Goal: Task Accomplishment & Management: Manage account settings

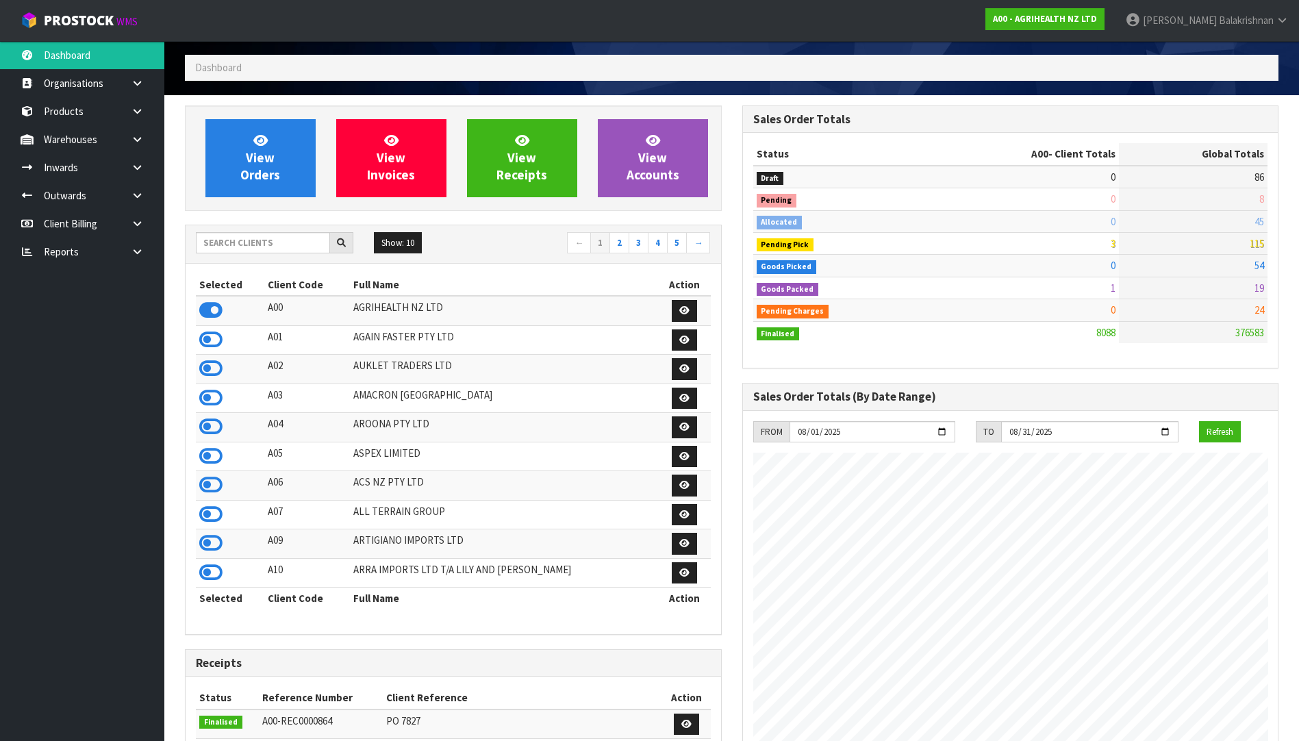
scroll to position [137, 0]
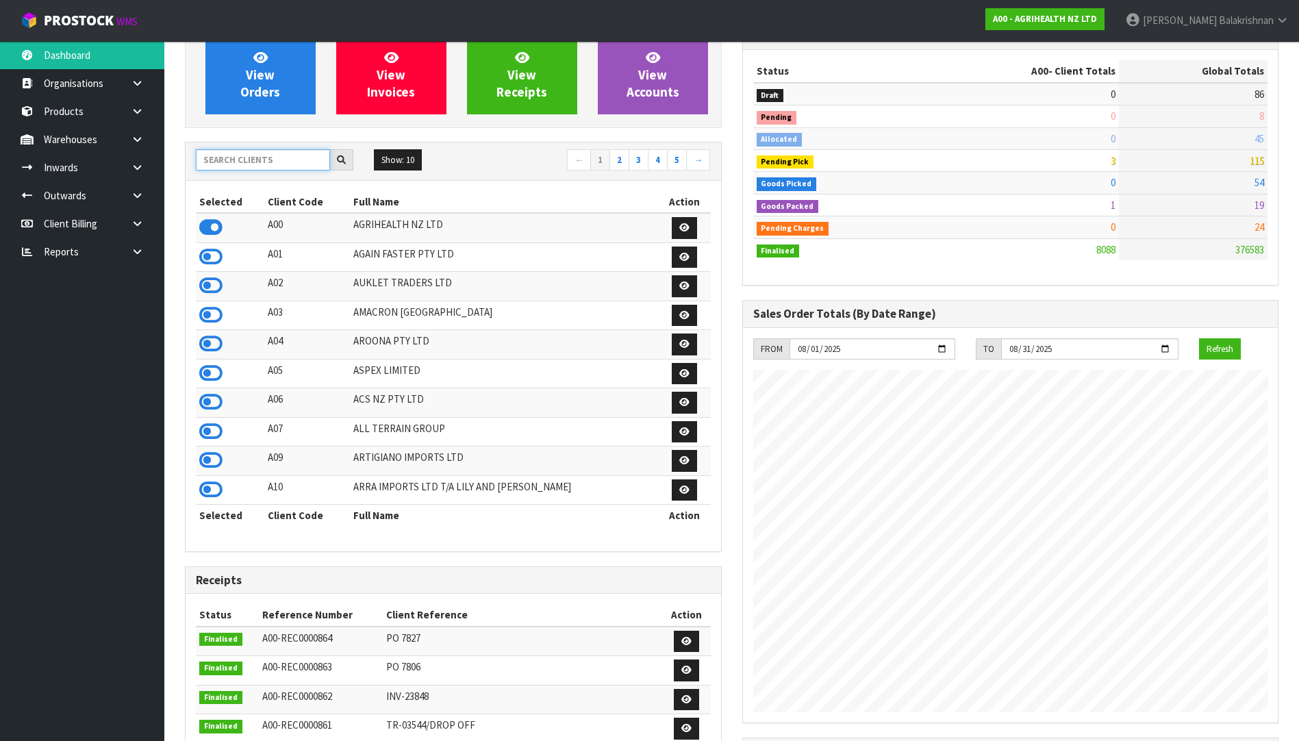
click at [254, 161] on input "text" at bounding box center [263, 159] width 134 height 21
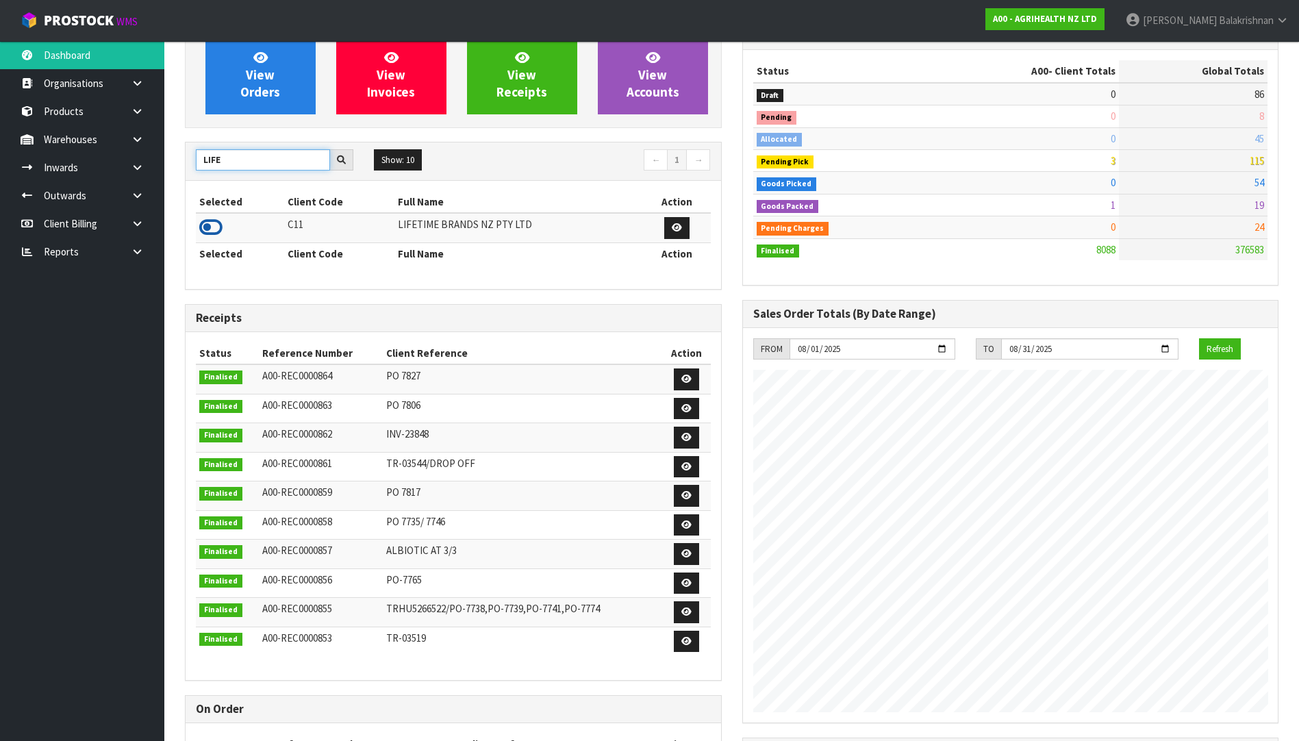
type input "LIFE"
click at [215, 230] on icon at bounding box center [210, 227] width 23 height 21
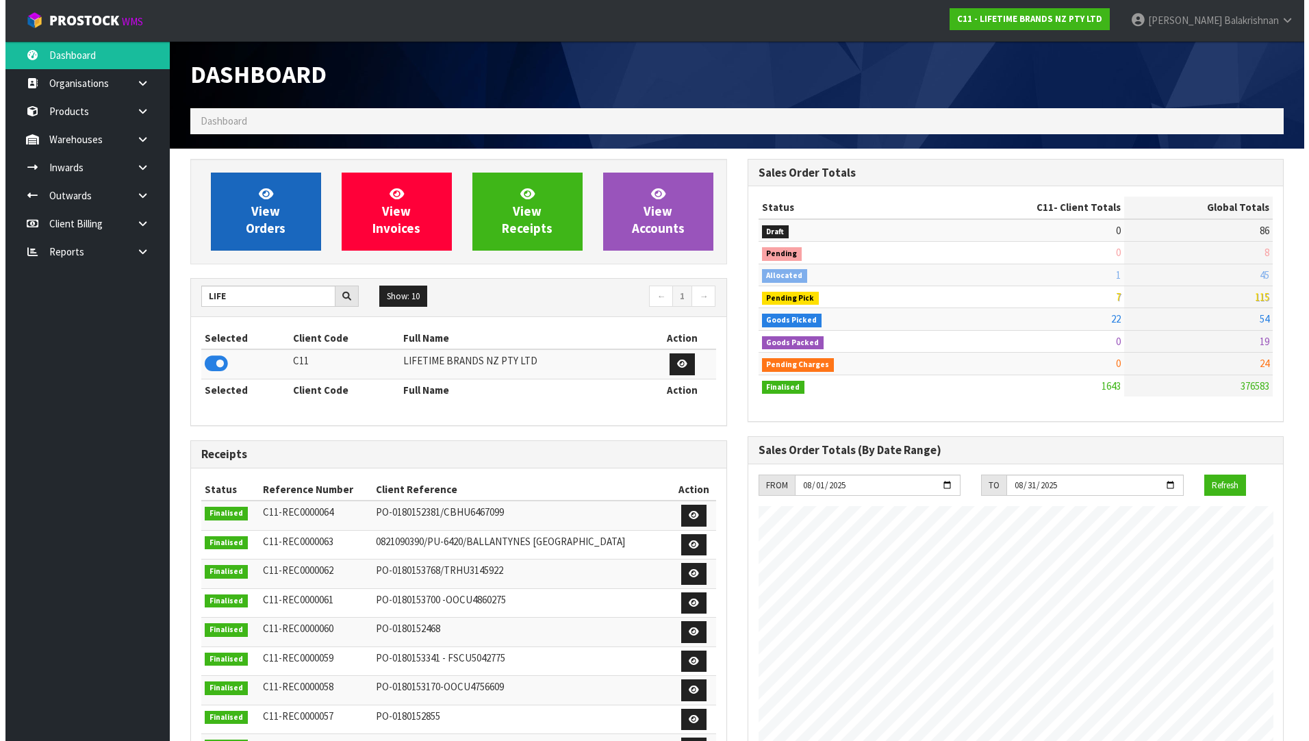
scroll to position [0, 0]
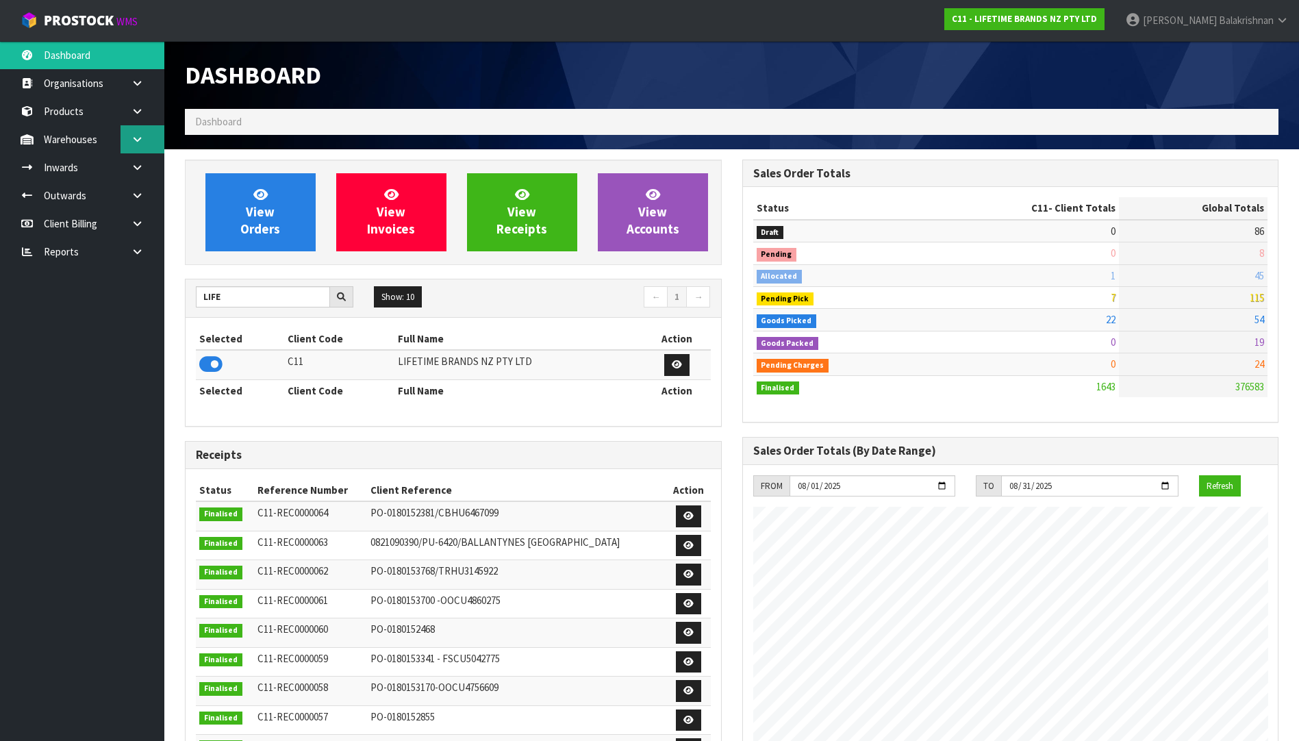
click at [140, 142] on icon at bounding box center [137, 139] width 13 height 10
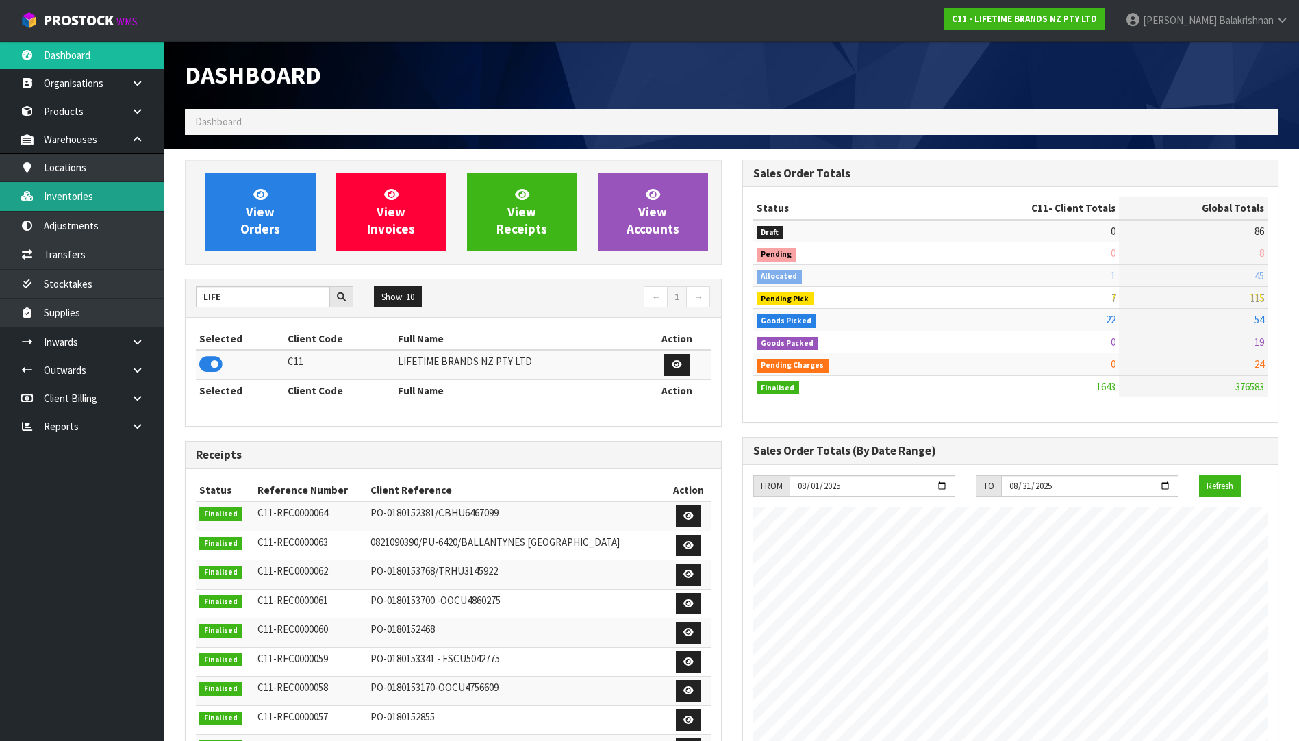
click at [77, 205] on link "Inventories" at bounding box center [82, 196] width 164 height 28
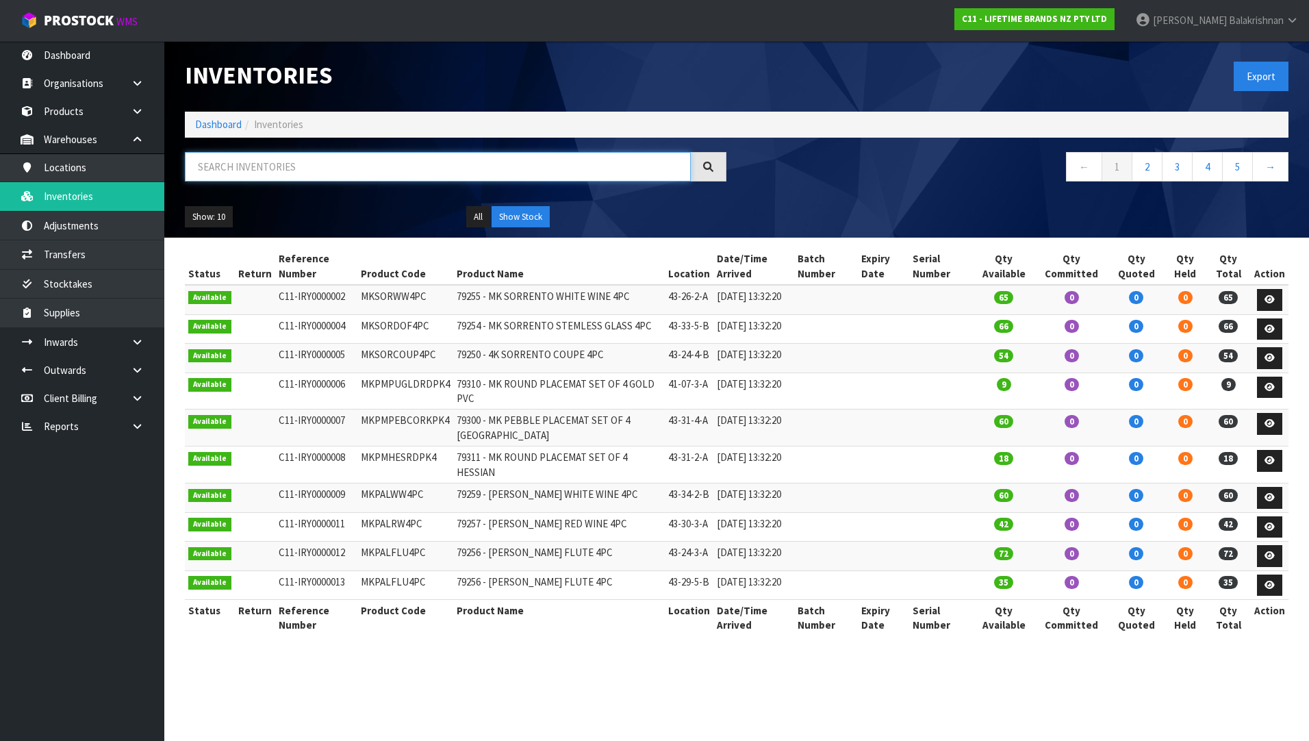
click at [293, 168] on input "text" at bounding box center [438, 166] width 506 height 29
paste input "KES002OHOBW"
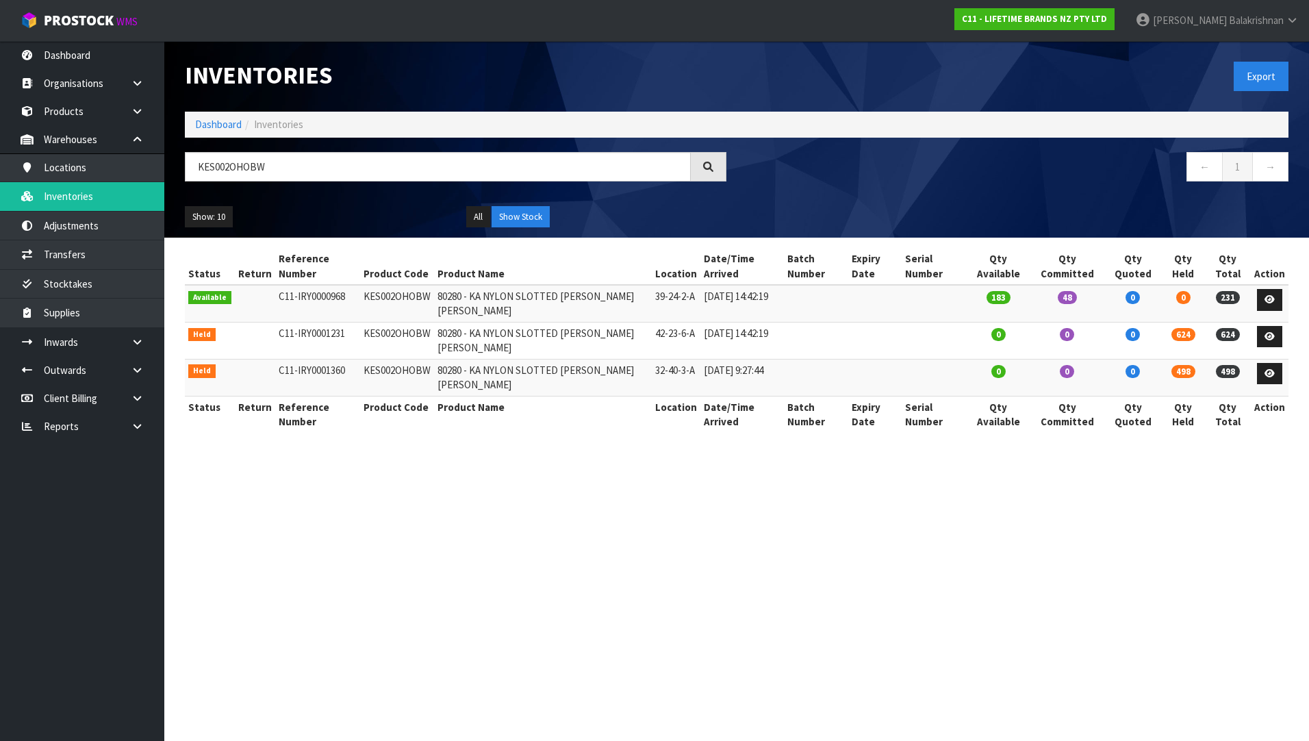
click at [0, 520] on html "Toggle navigation ProStock WMS C11 - LIFETIME BRANDS NZ PTY LTD [PERSON_NAME] L…" at bounding box center [654, 370] width 1309 height 741
click at [401, 160] on input "KES002OHOBW" at bounding box center [438, 166] width 506 height 29
click at [336, 157] on input "KES002OHOBW" at bounding box center [438, 166] width 506 height 29
type input "K"
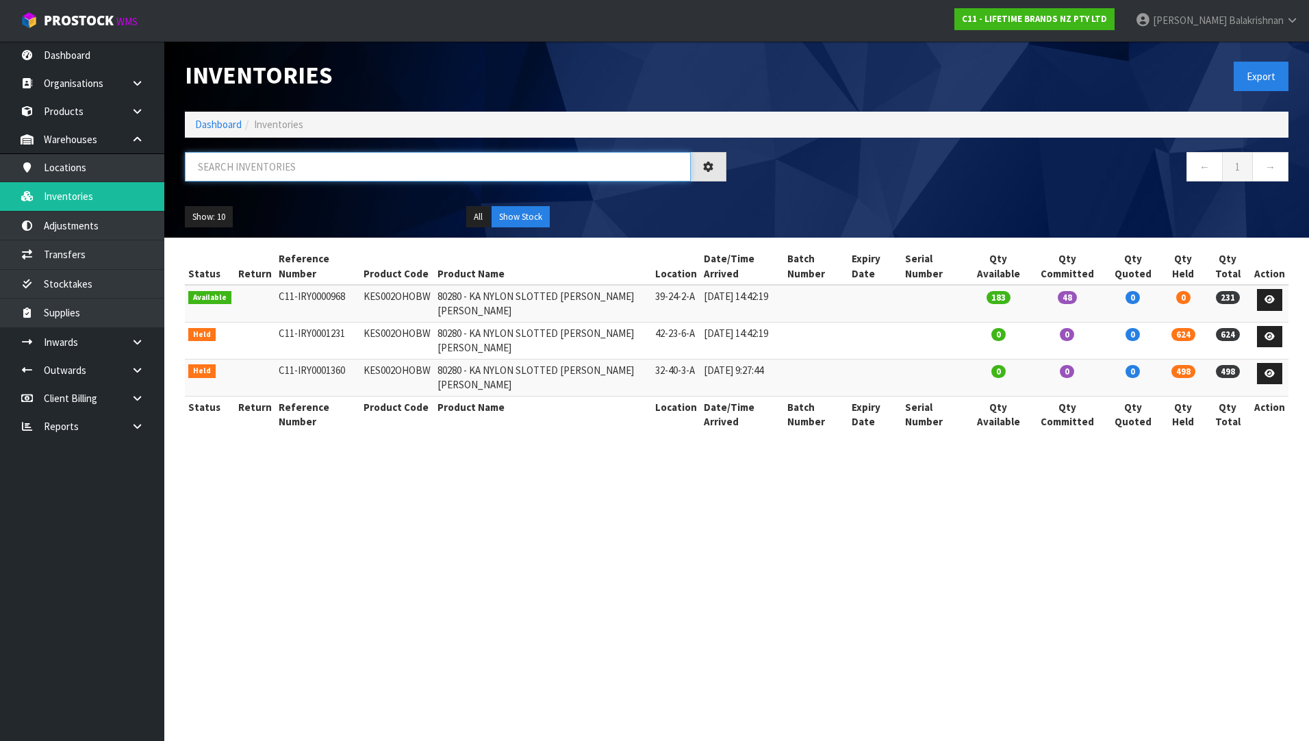
paste input "JOBLPINCHPK3"
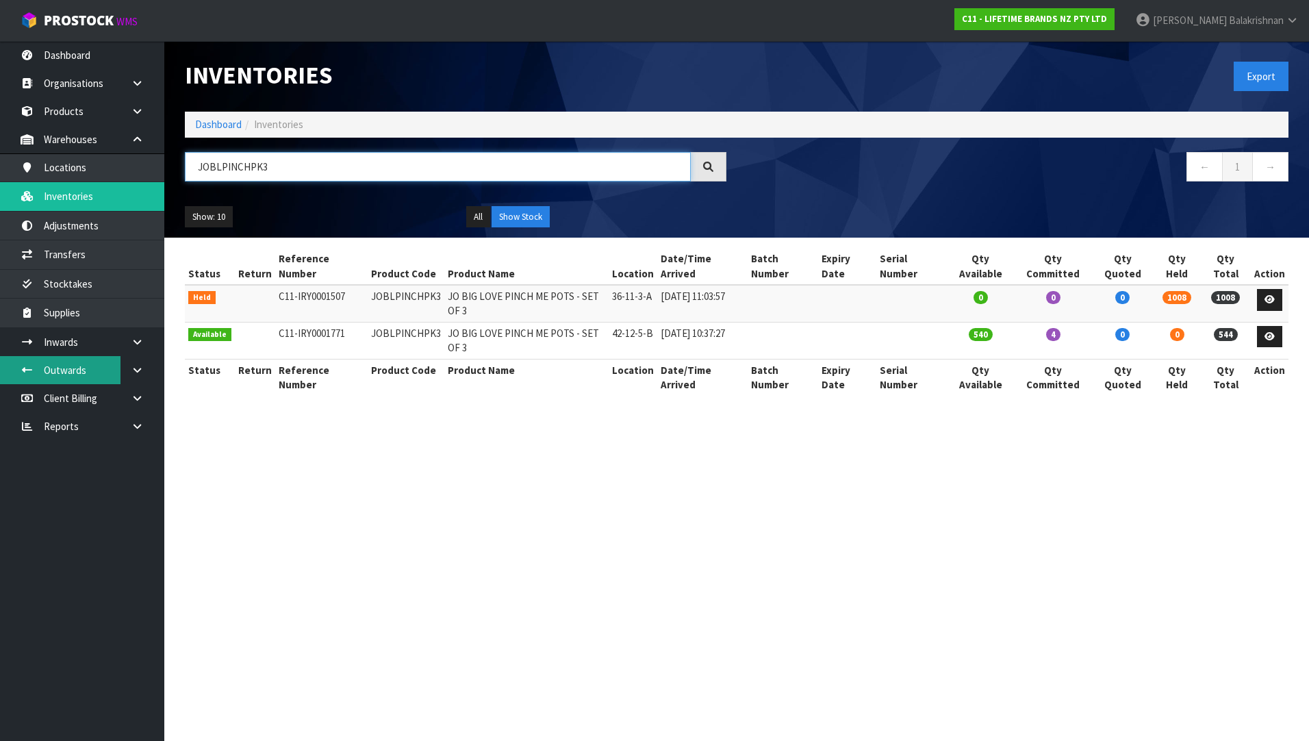
type input "JOBLPINCHPK3"
click at [287, 167] on input "JOBLPINCHPK3" at bounding box center [438, 166] width 506 height 29
paste input "KES010OHOBW"
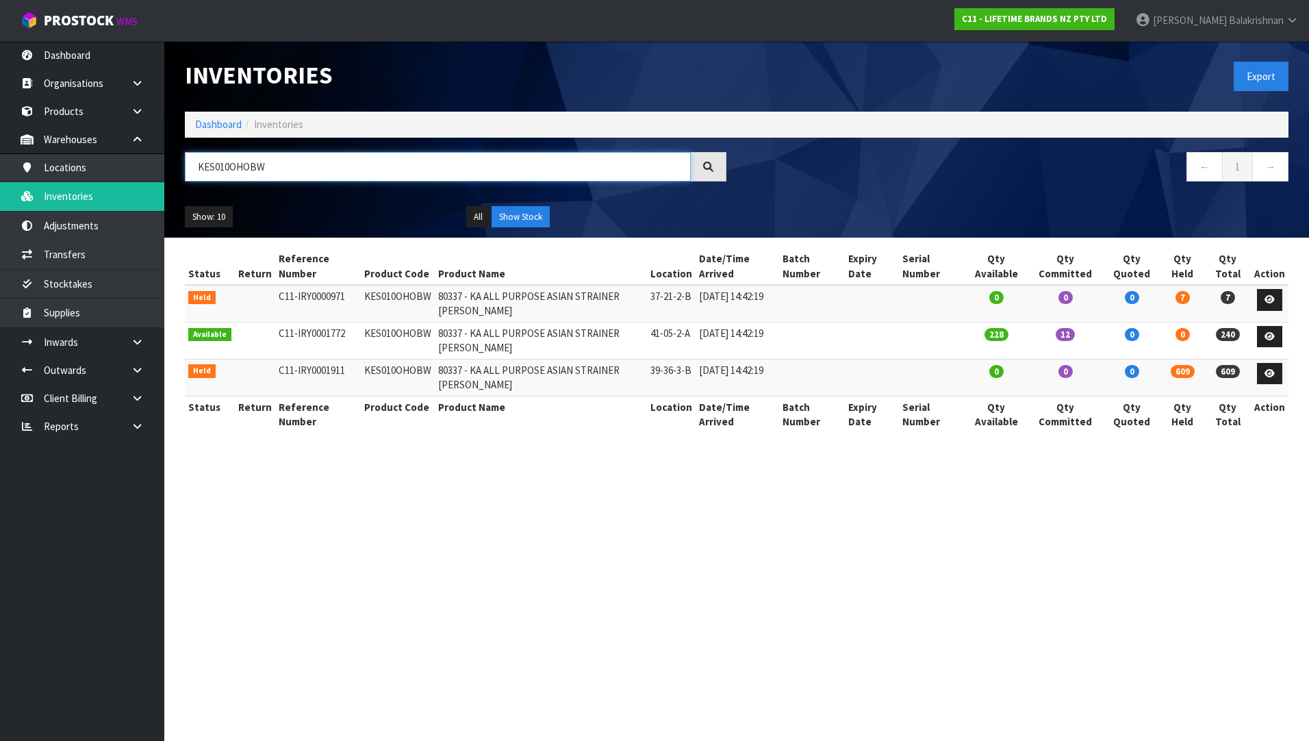
type input "KES010OHOBW"
drag, startPoint x: 312, startPoint y: 168, endPoint x: 64, endPoint y: 195, distance: 250.1
click at [64, 195] on body "Toggle navigation ProStock WMS C11 - LIFETIME BRANDS NZ PTY LTD [PERSON_NAME] L…" at bounding box center [654, 370] width 1309 height 741
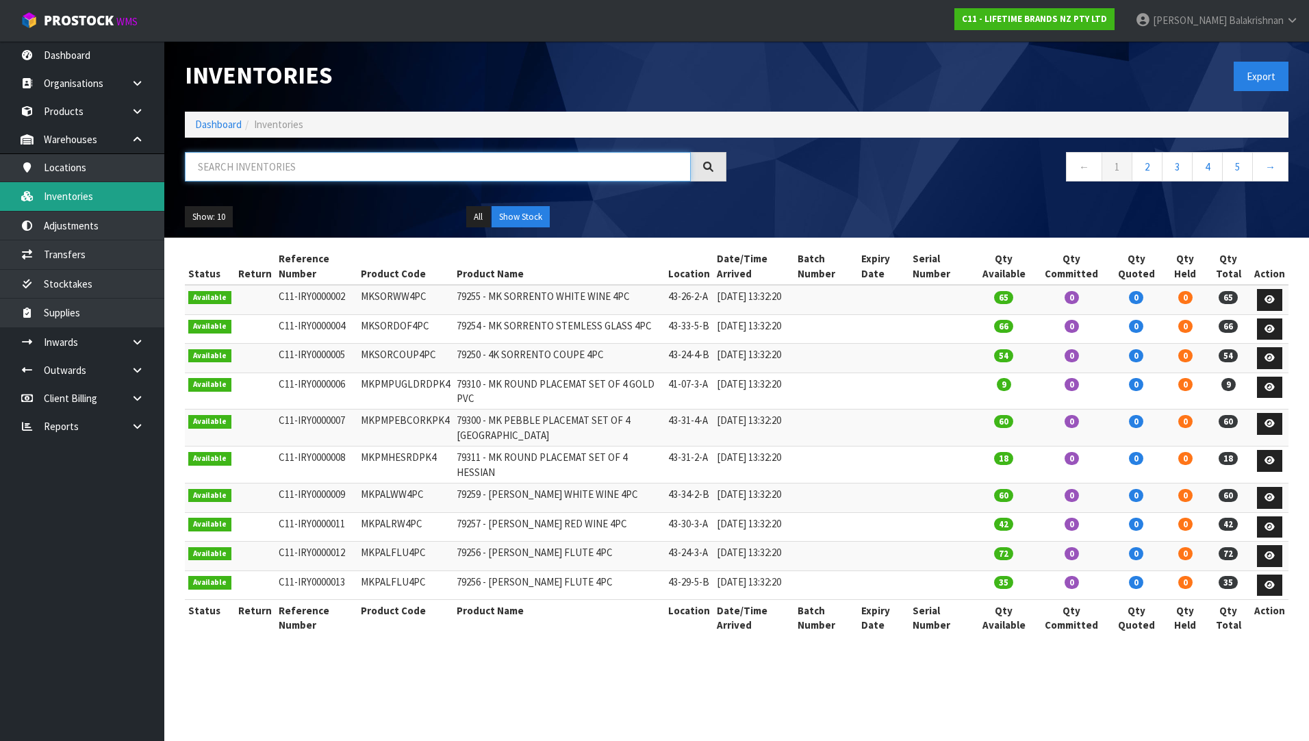
paste input "LCDBLSS8CUP"
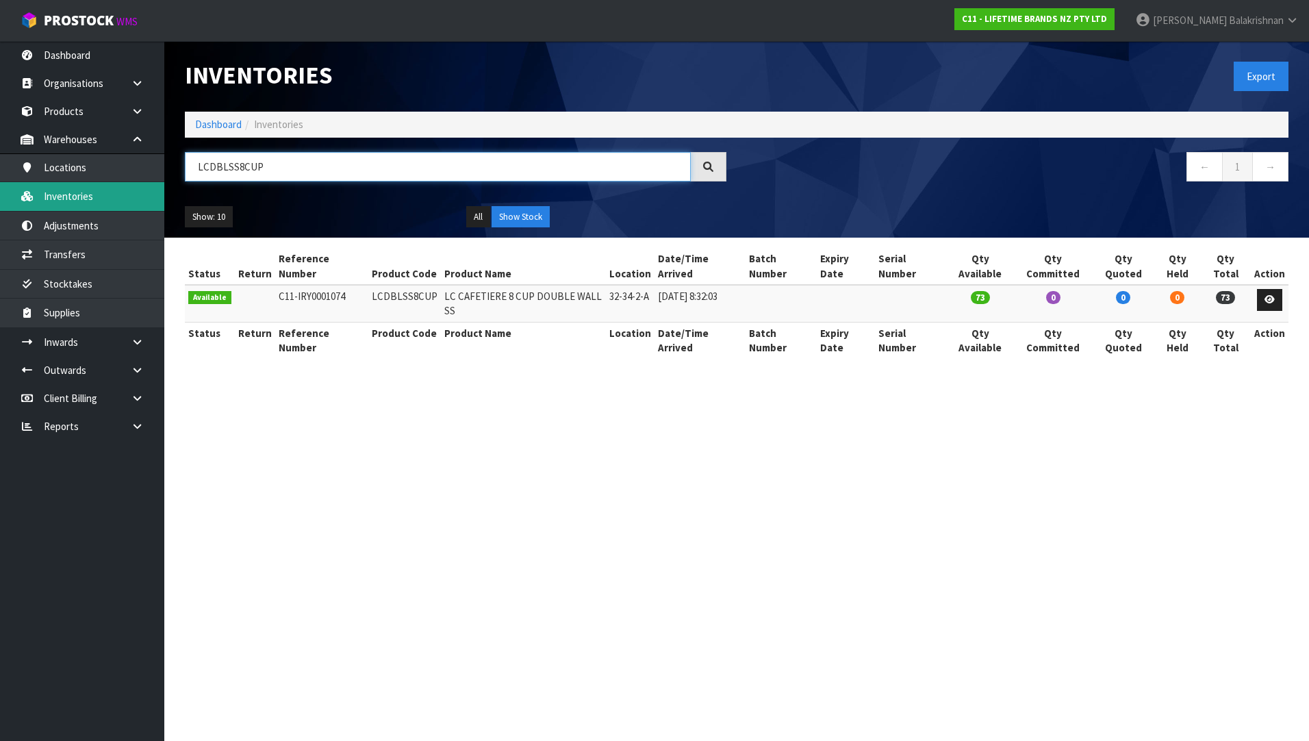
type input "LCDBLSS8CUP"
click at [346, 174] on input "LCDBLSS8CUP" at bounding box center [438, 166] width 506 height 29
drag, startPoint x: 307, startPoint y: 173, endPoint x: -38, endPoint y: 139, distance: 346.8
click at [0, 139] on html "Toggle navigation ProStock WMS C11 - LIFETIME BRANDS NZ PTY LTD [PERSON_NAME] L…" at bounding box center [654, 370] width 1309 height 741
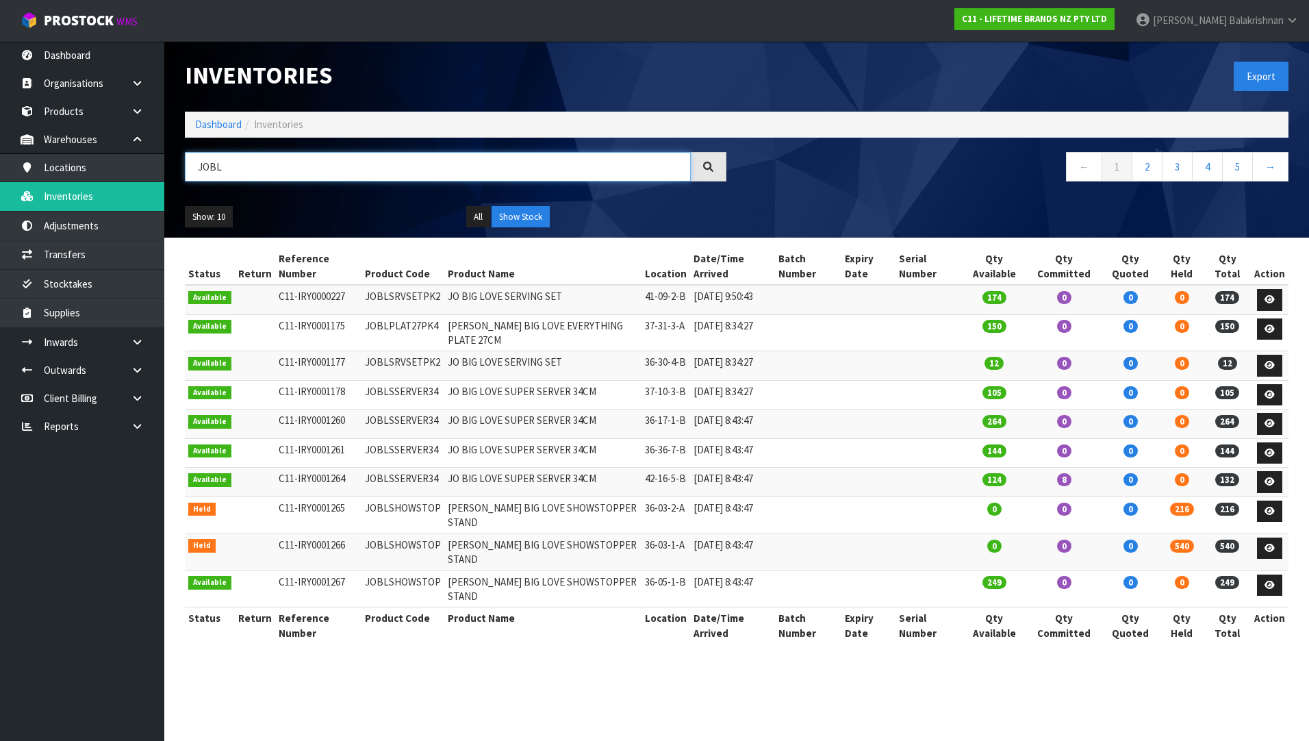
type input "JOBL"
click at [146, 345] on link at bounding box center [143, 342] width 44 height 28
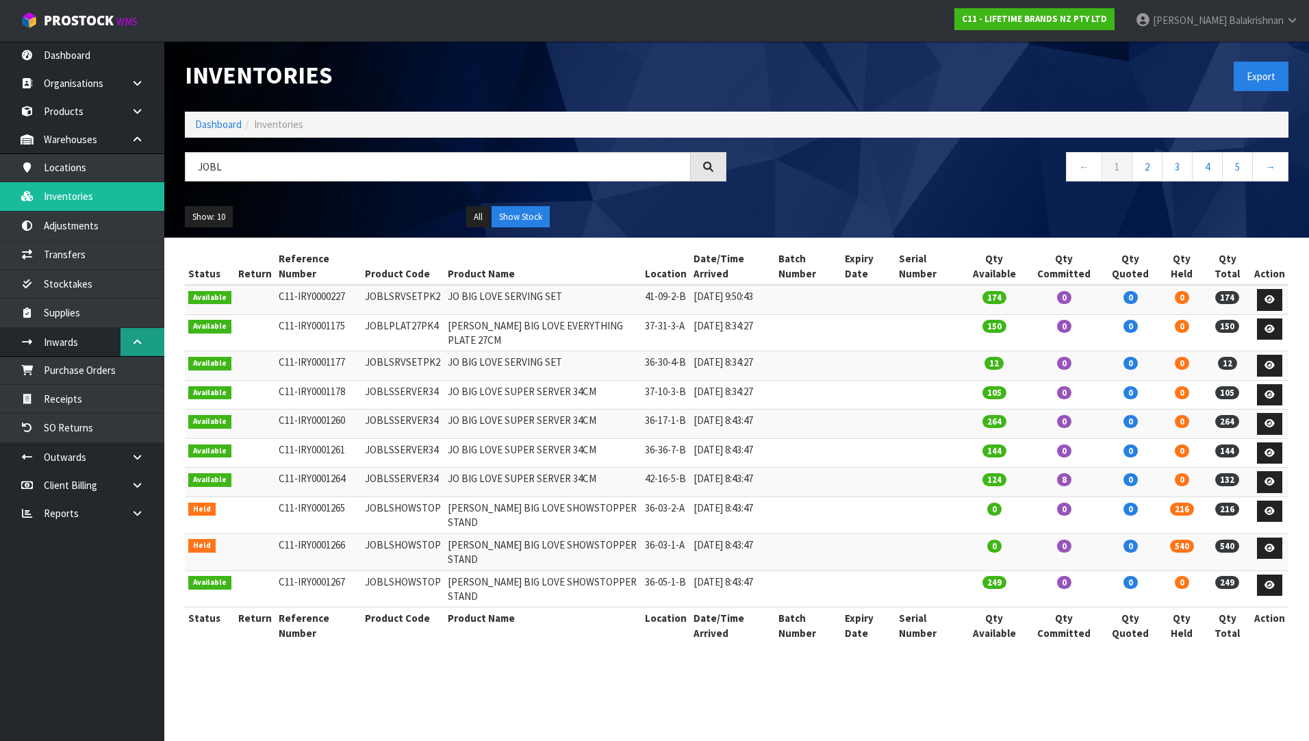
click at [146, 345] on link at bounding box center [143, 342] width 44 height 28
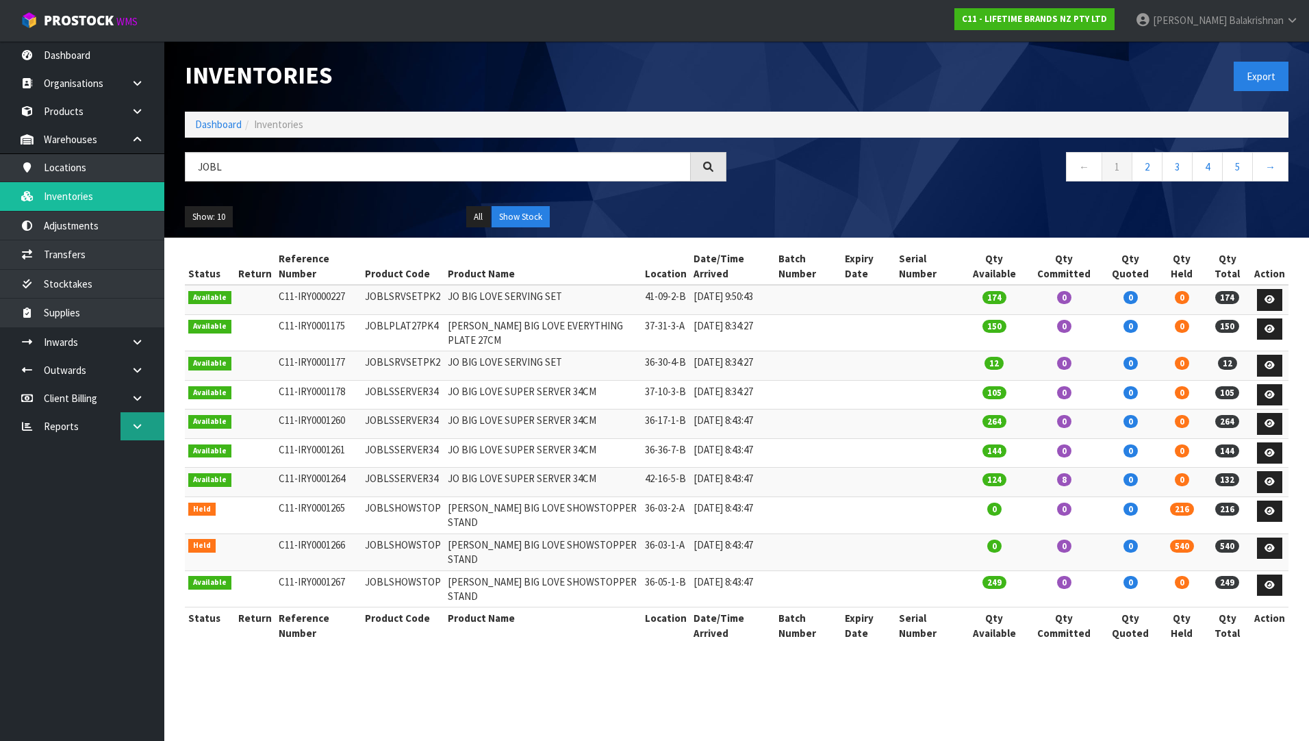
click at [129, 435] on link at bounding box center [143, 426] width 44 height 28
click at [140, 405] on link at bounding box center [143, 398] width 44 height 28
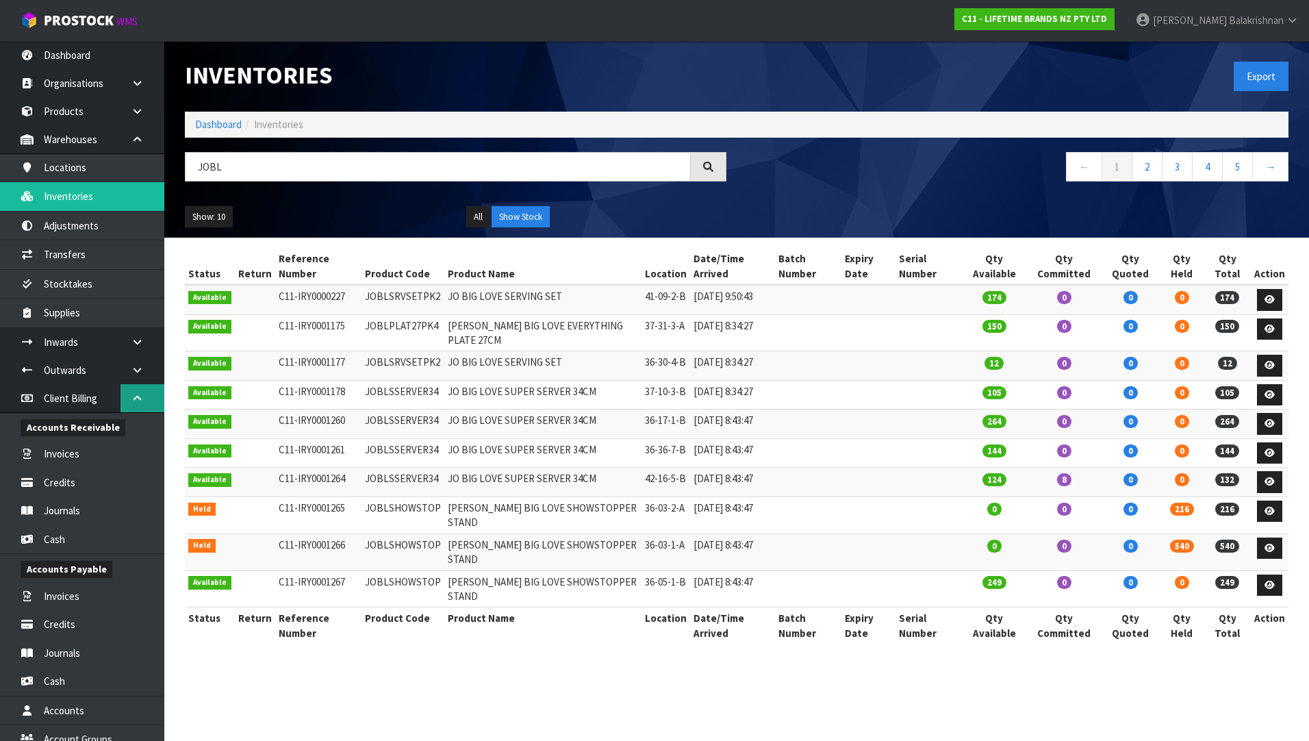
click at [140, 405] on link at bounding box center [143, 398] width 44 height 28
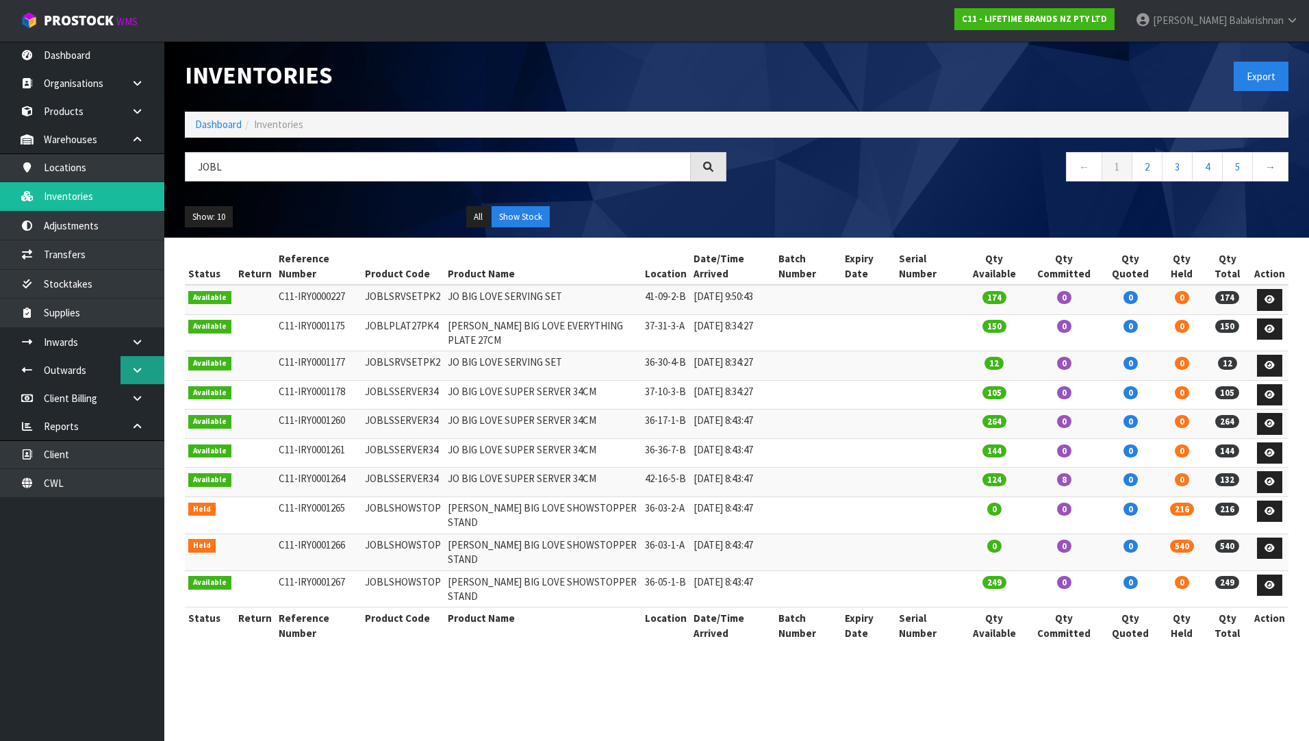
click at [138, 365] on icon at bounding box center [137, 370] width 13 height 10
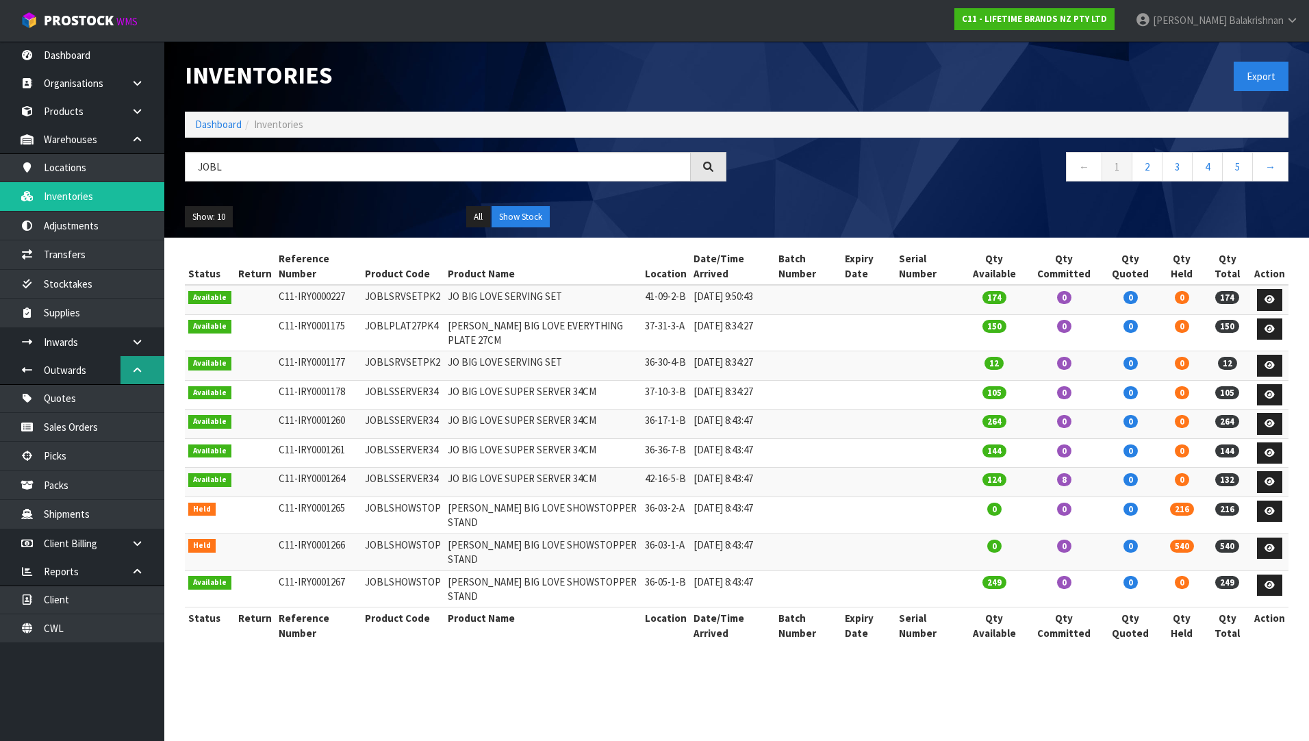
click at [138, 365] on icon at bounding box center [137, 370] width 13 height 10
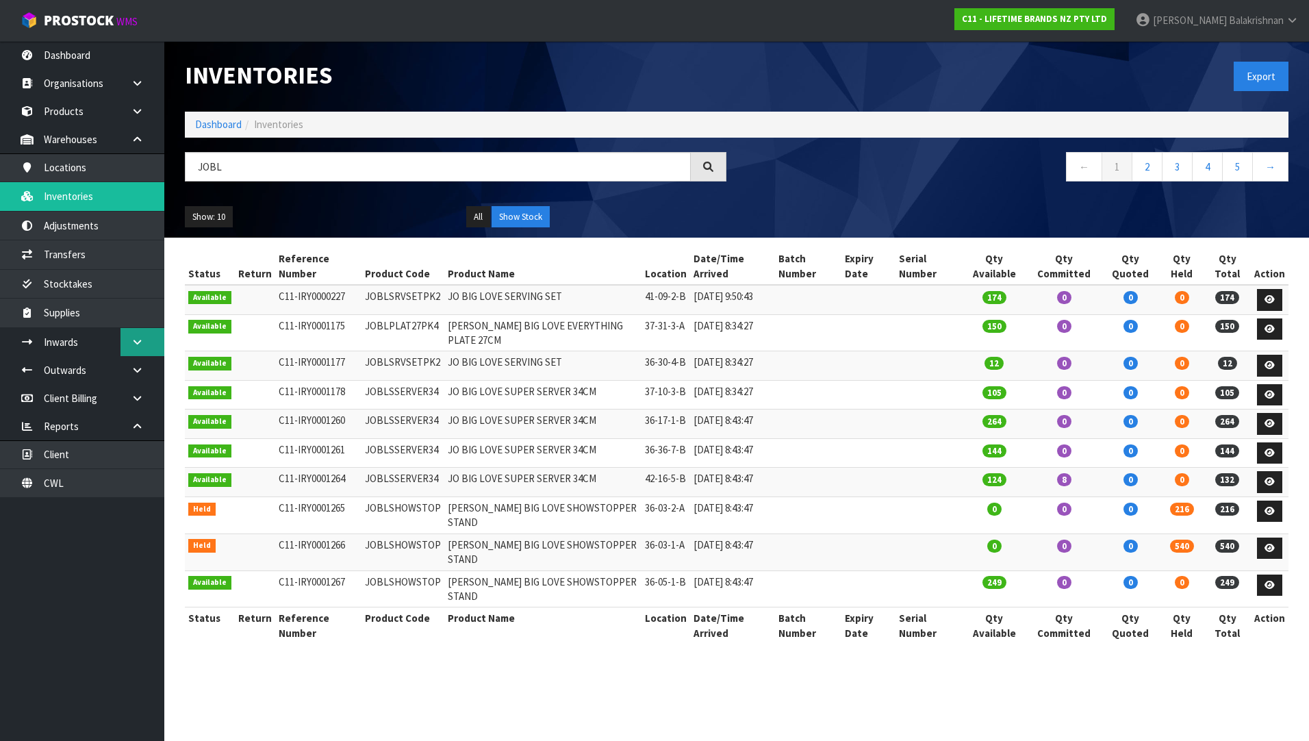
click at [142, 346] on icon at bounding box center [137, 342] width 13 height 10
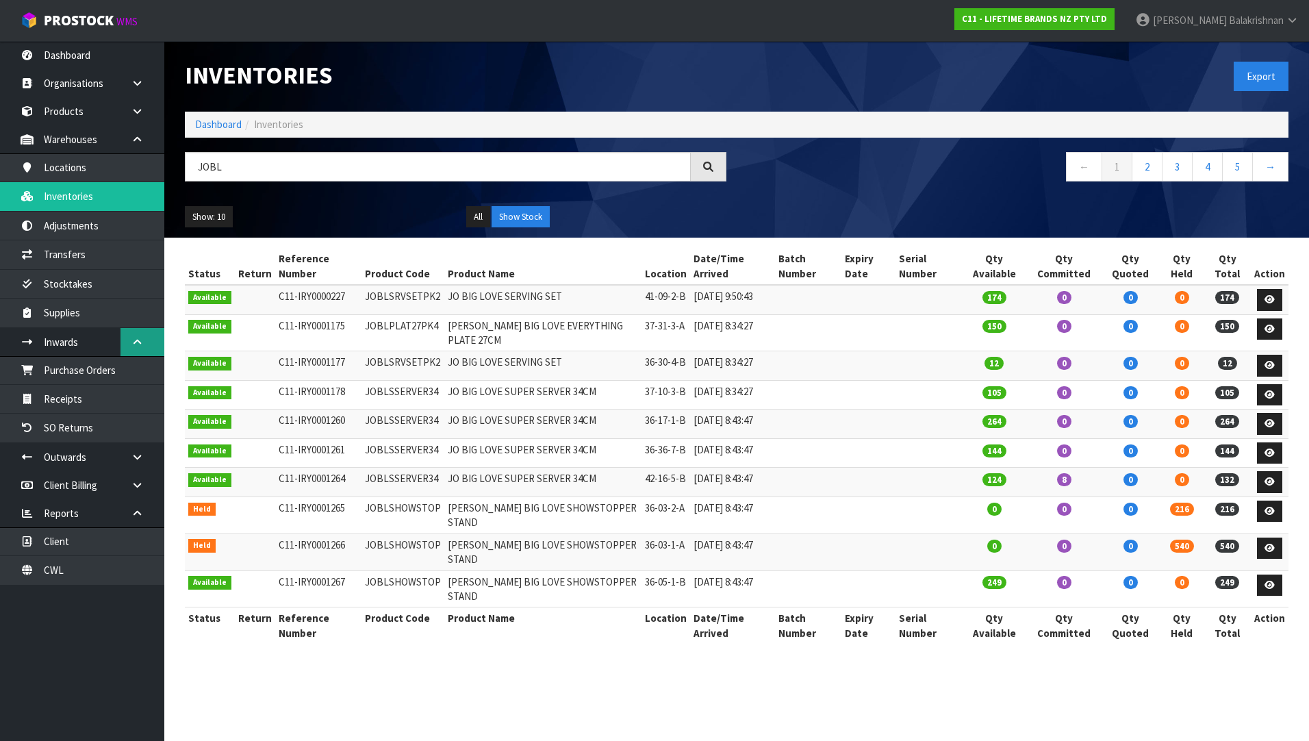
click at [142, 346] on icon at bounding box center [137, 342] width 13 height 10
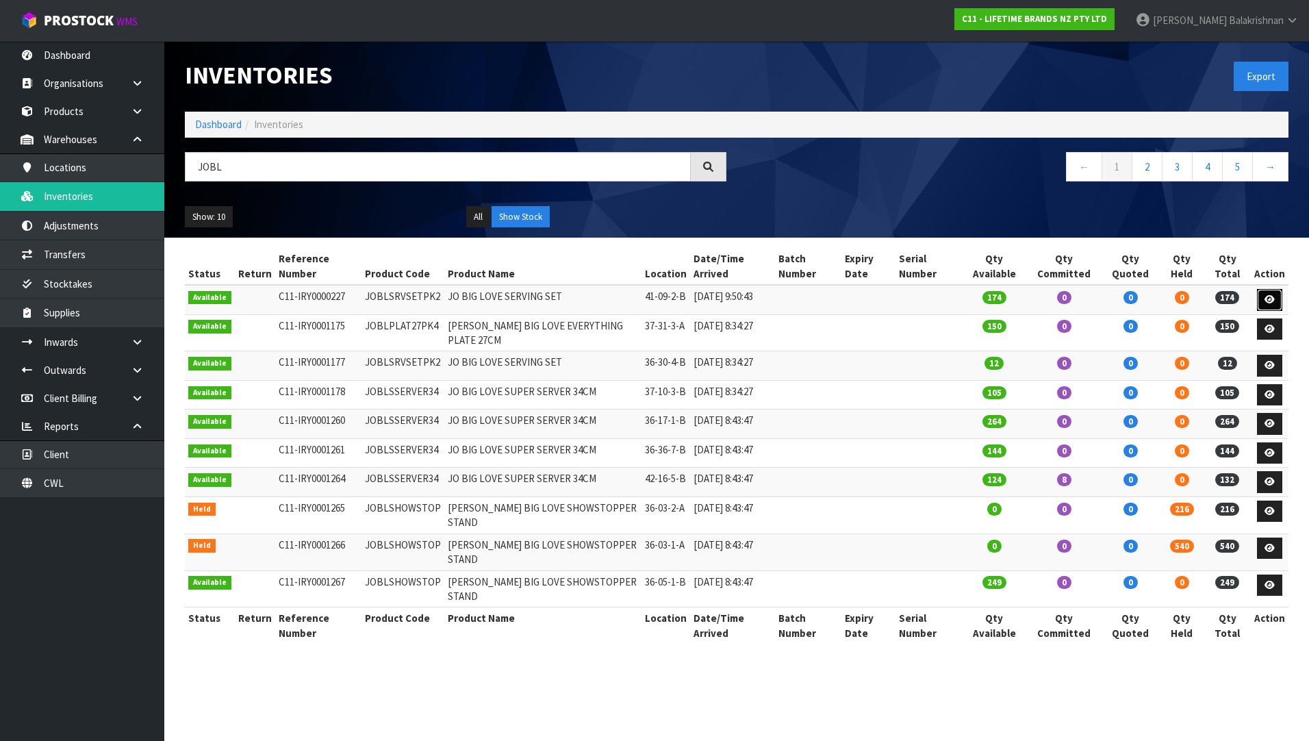
click at [1265, 295] on icon at bounding box center [1270, 299] width 10 height 9
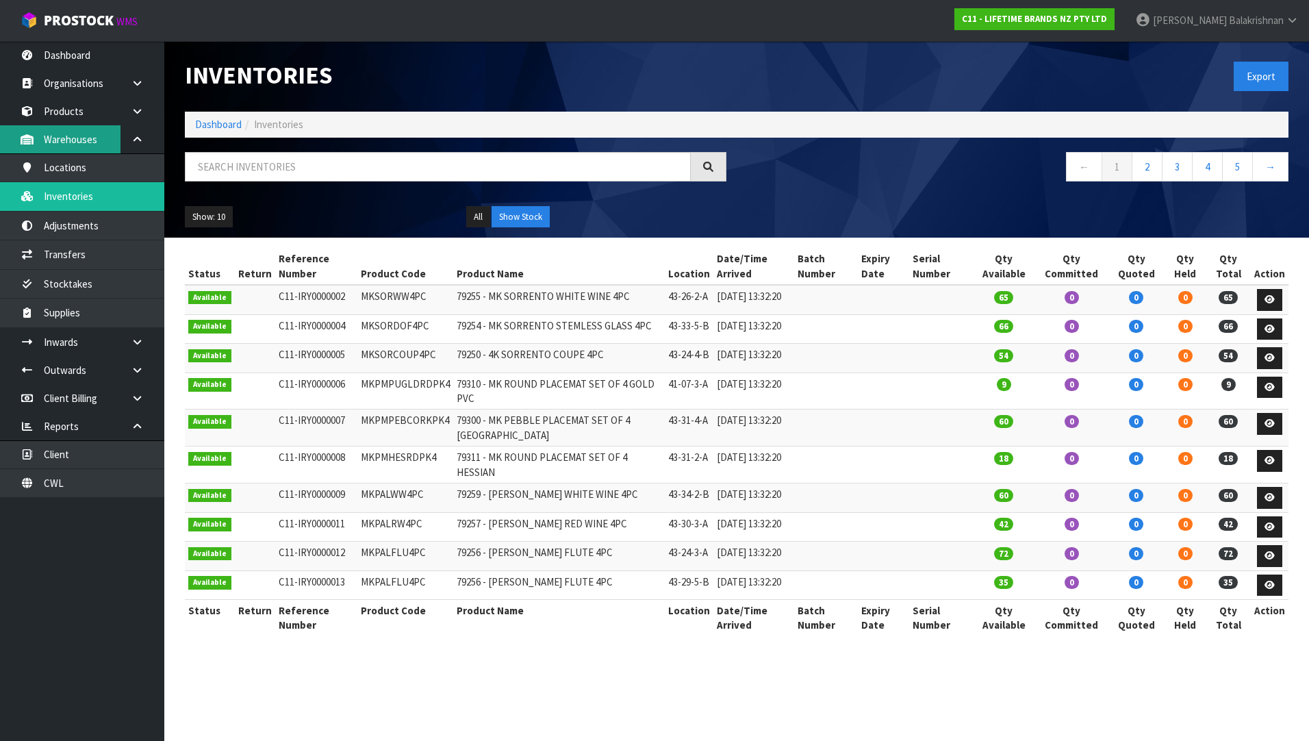
click at [100, 142] on link "Warehouses" at bounding box center [82, 139] width 164 height 28
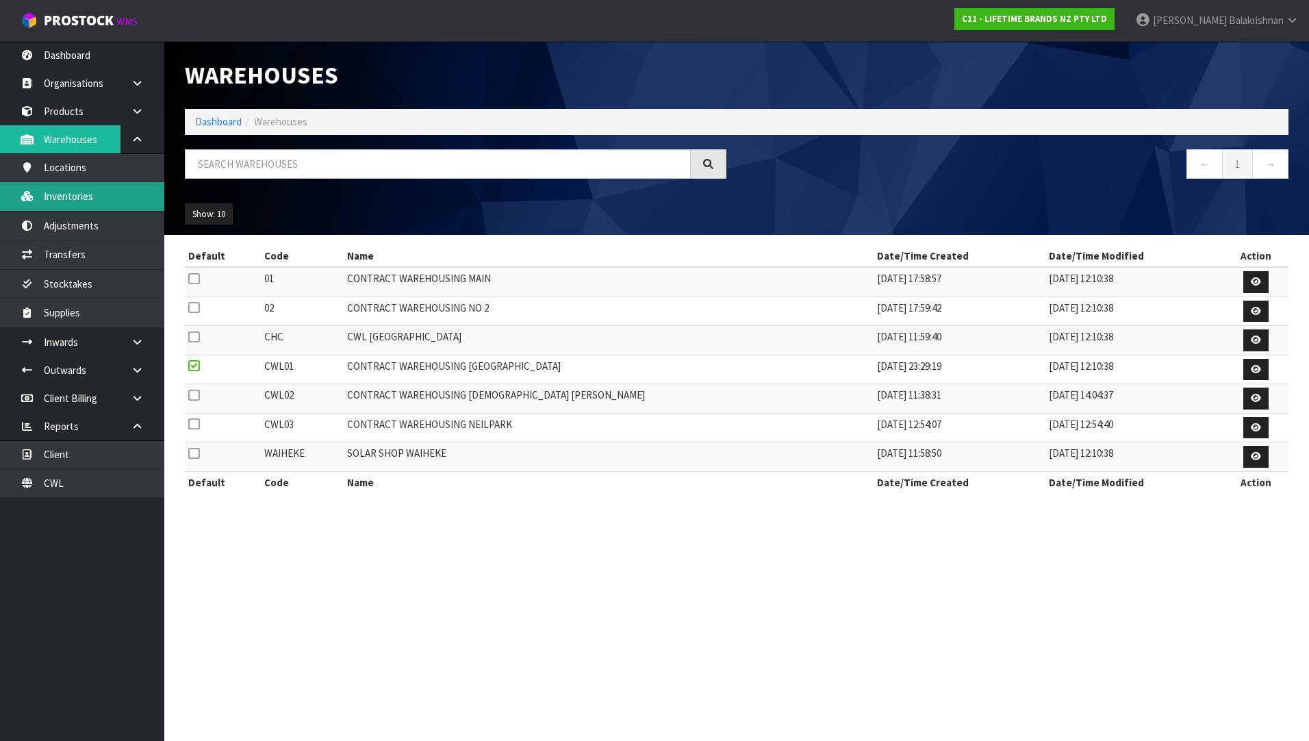
click at [78, 189] on link "Inventories" at bounding box center [82, 196] width 164 height 28
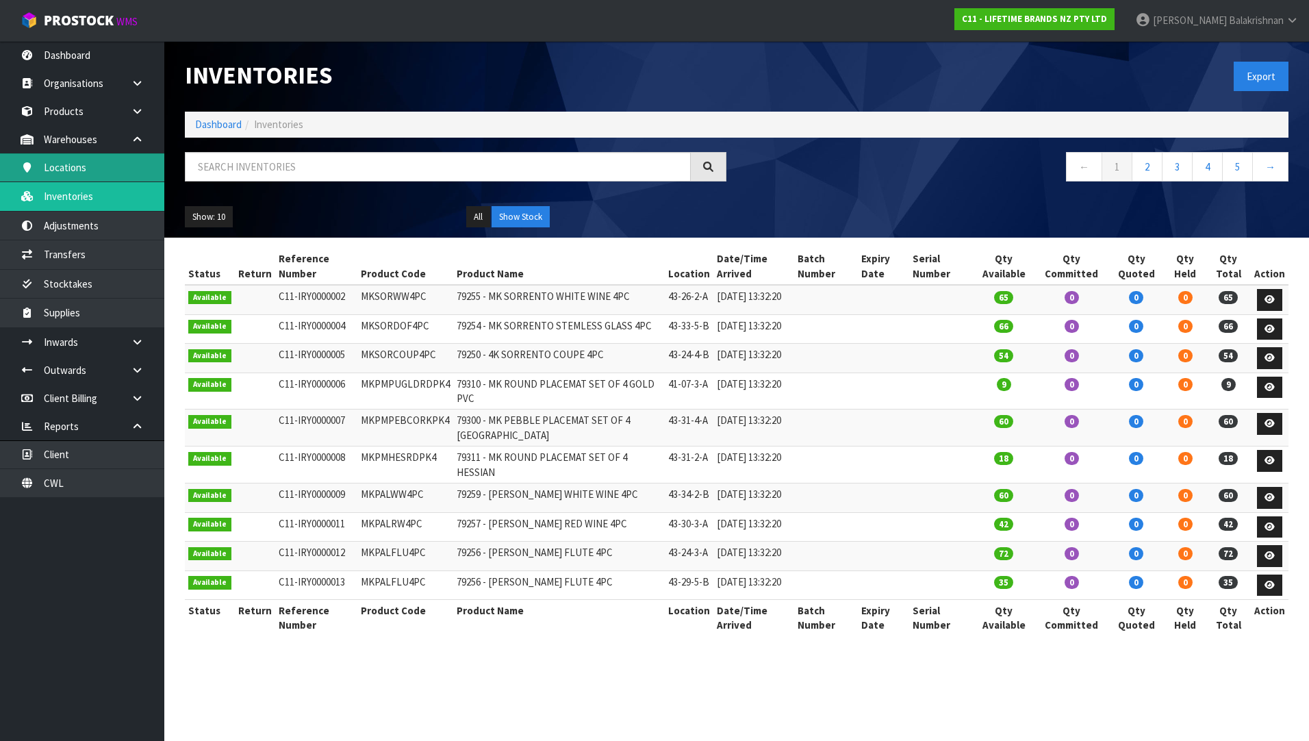
click at [103, 160] on link "Locations" at bounding box center [82, 167] width 164 height 28
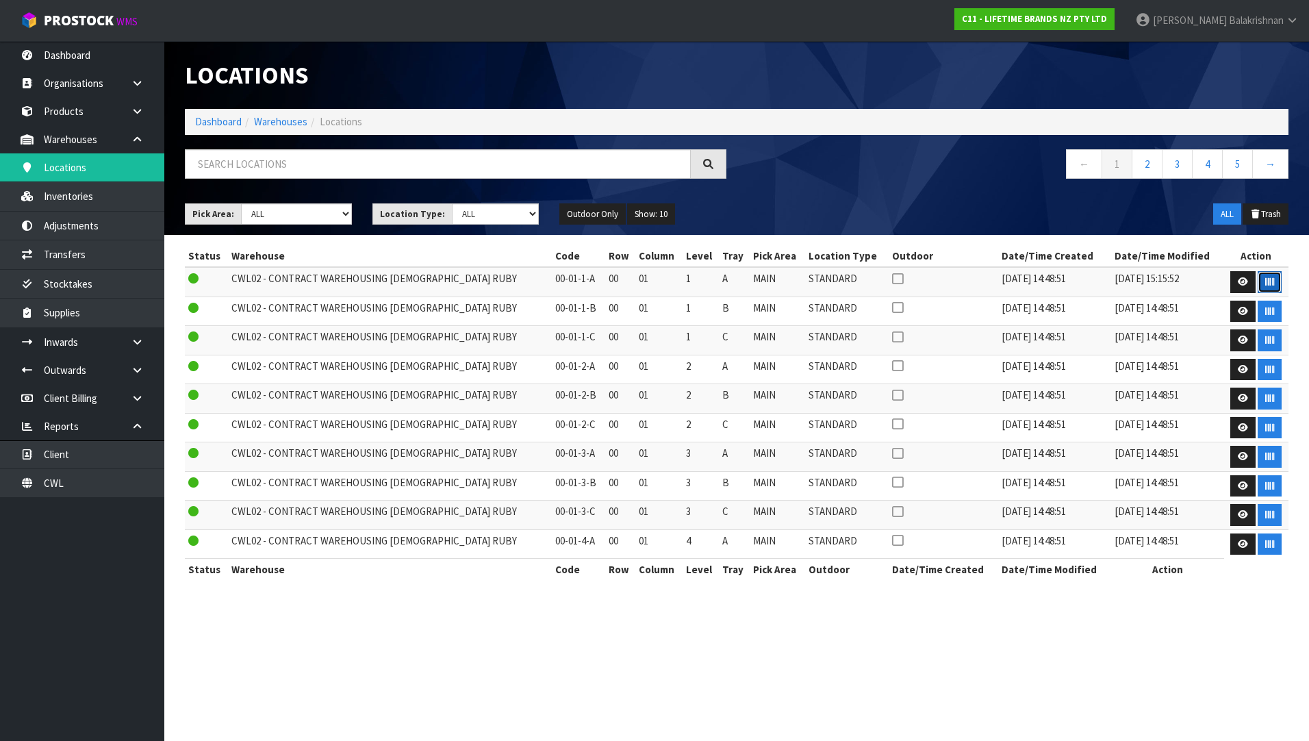
click at [1275, 274] on button "button" at bounding box center [1270, 282] width 24 height 22
click at [285, 157] on input "text" at bounding box center [438, 163] width 506 height 29
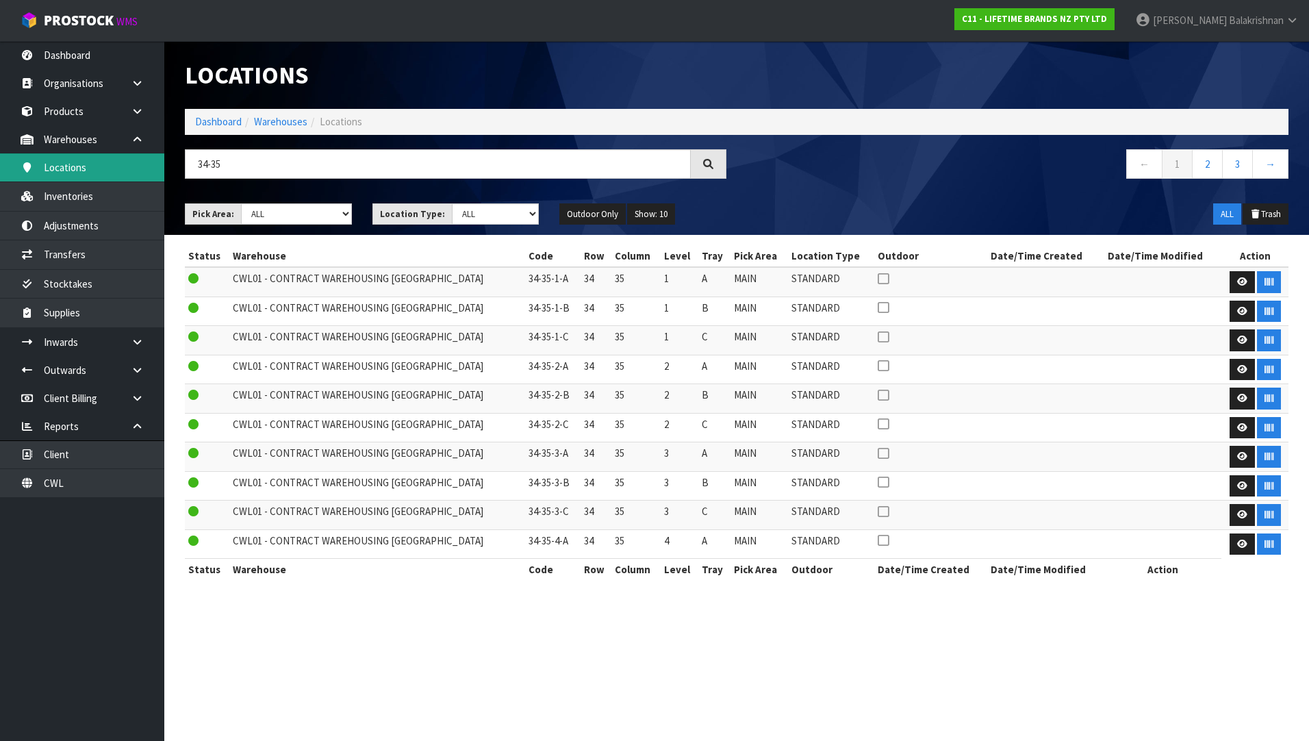
click at [81, 159] on link "Locations" at bounding box center [82, 167] width 164 height 28
click at [1263, 276] on button "button" at bounding box center [1269, 282] width 24 height 22
click at [253, 155] on input "34-35" at bounding box center [438, 163] width 506 height 29
click at [244, 169] on input "34-35" at bounding box center [438, 163] width 506 height 29
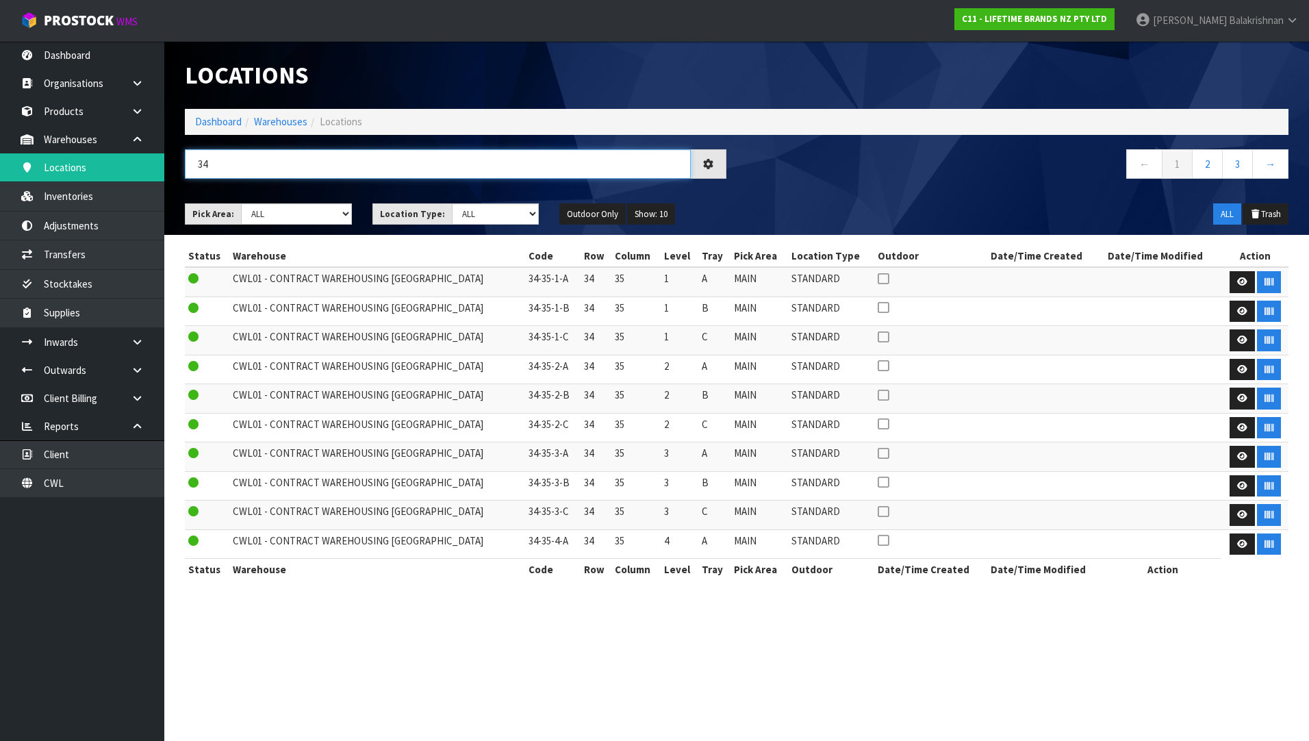
type input "3"
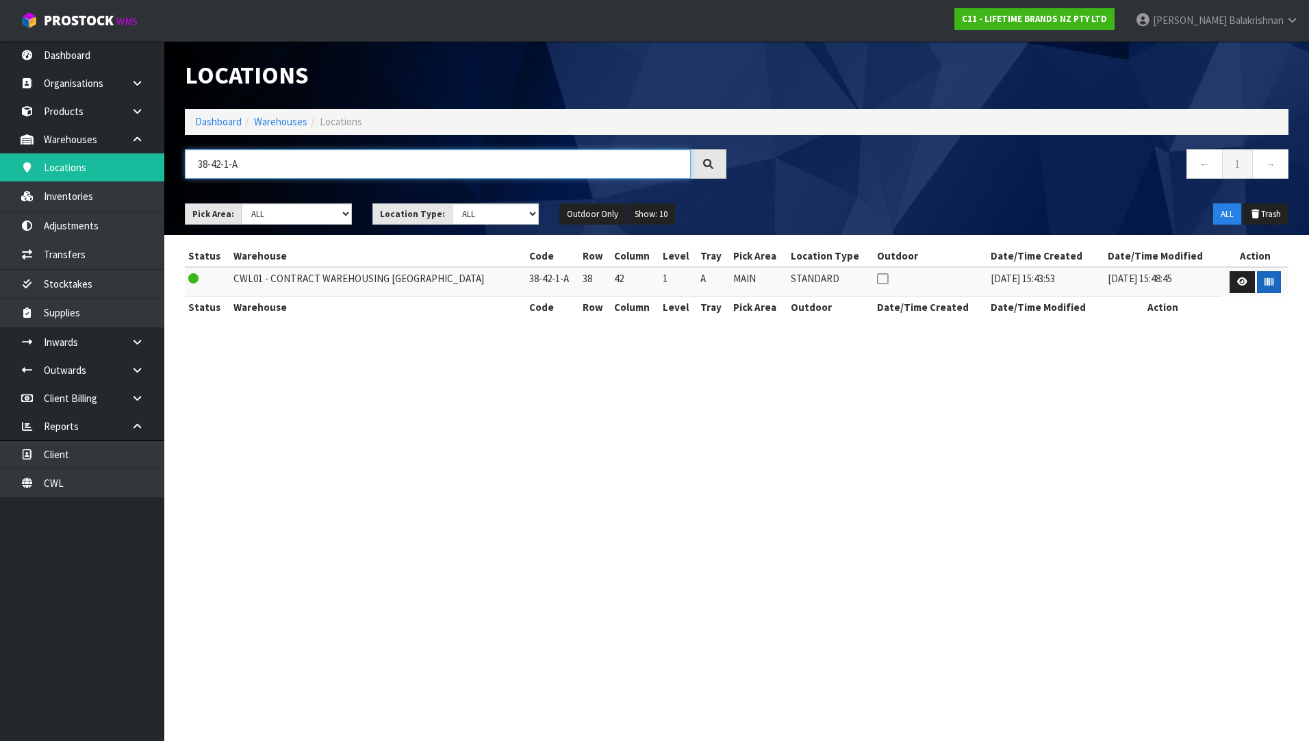
type input "38-42-1-A"
click at [1259, 287] on button "button" at bounding box center [1269, 282] width 24 height 22
click at [1241, 279] on icon at bounding box center [1242, 281] width 10 height 9
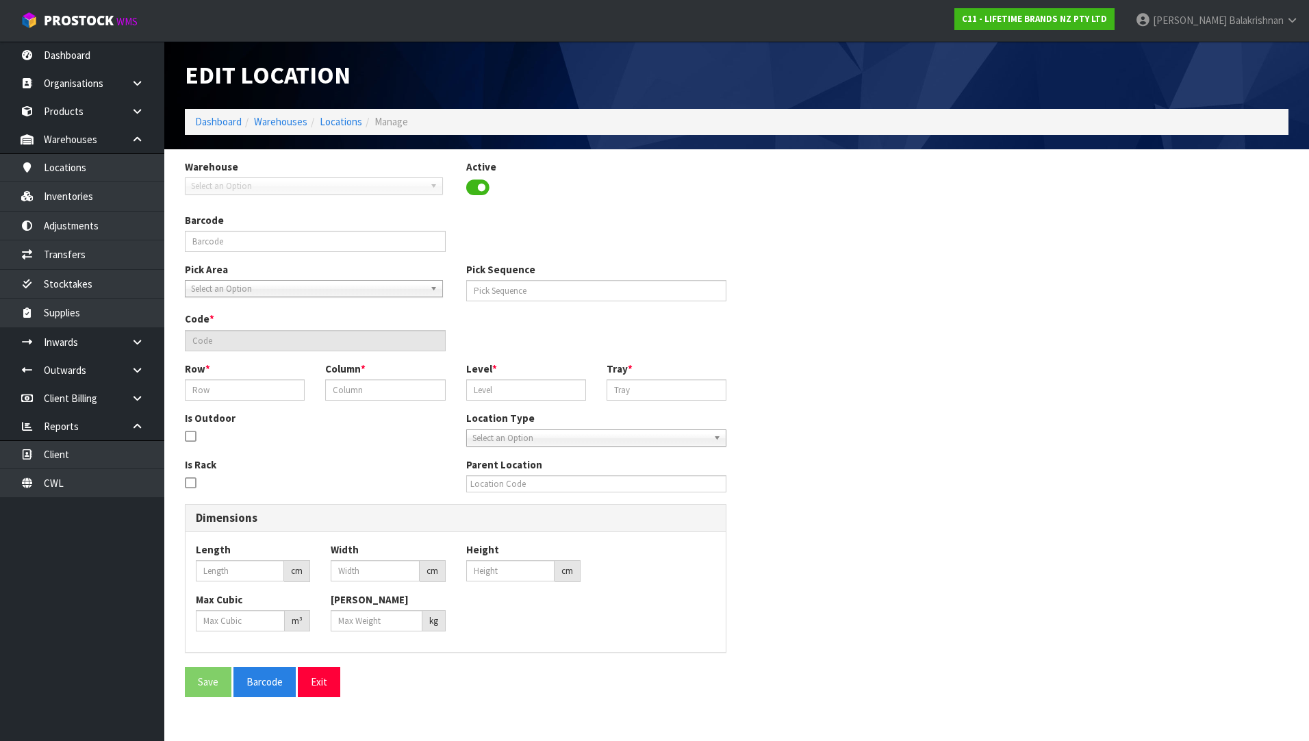
type input "38-42-1-A"
type input "10646"
type input "38-42-1-A"
type input "0"
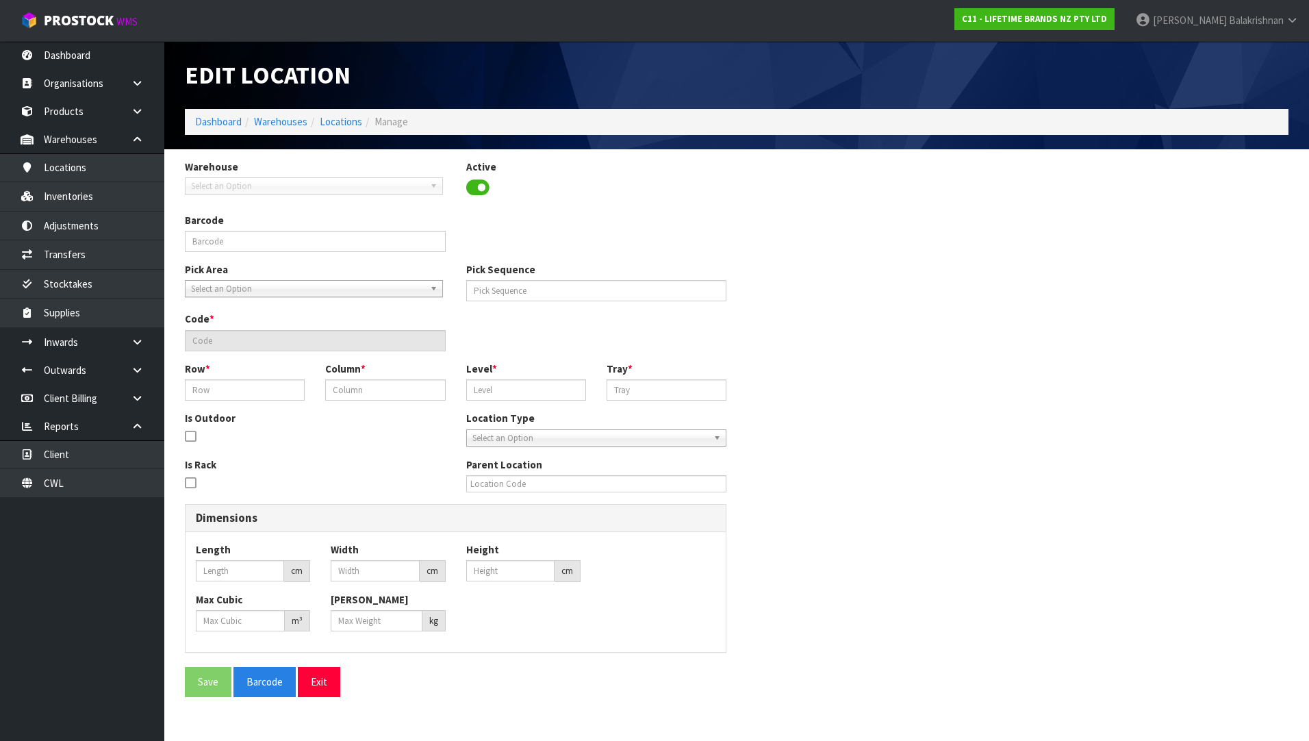
type input "0"
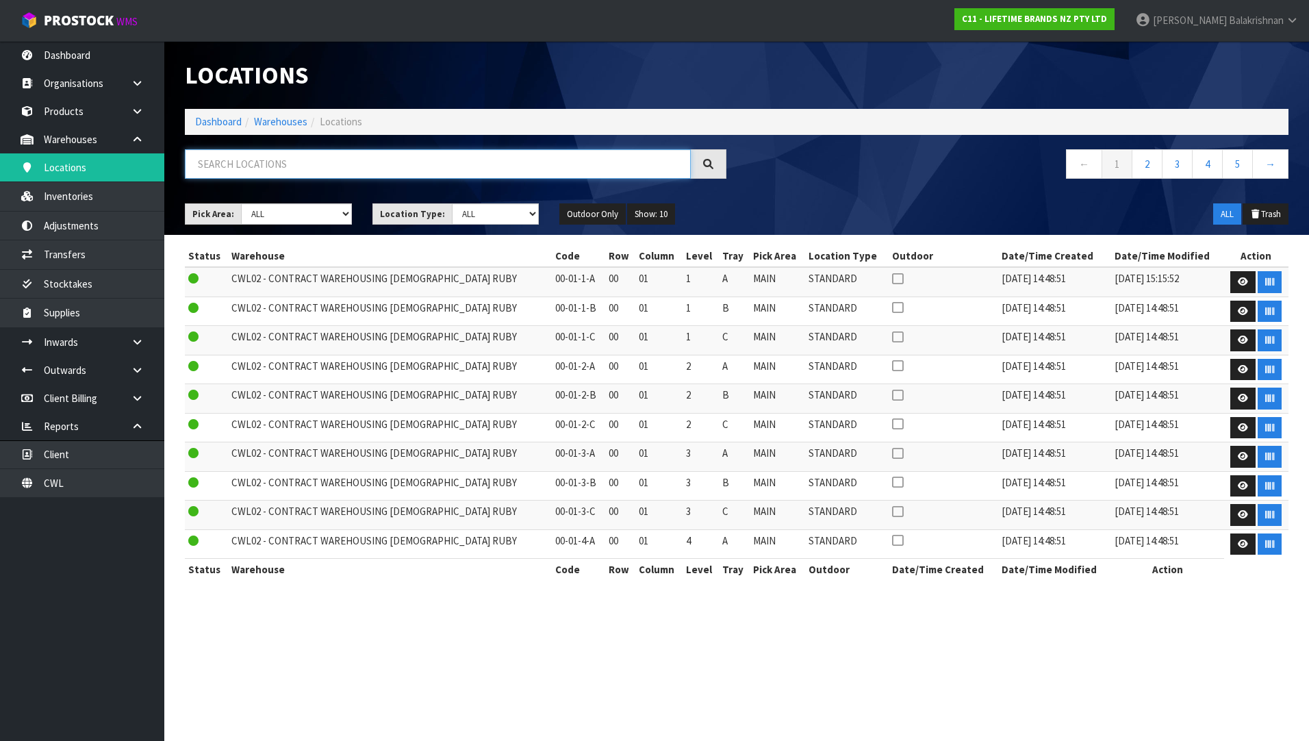
click at [238, 164] on input "text" at bounding box center [438, 163] width 506 height 29
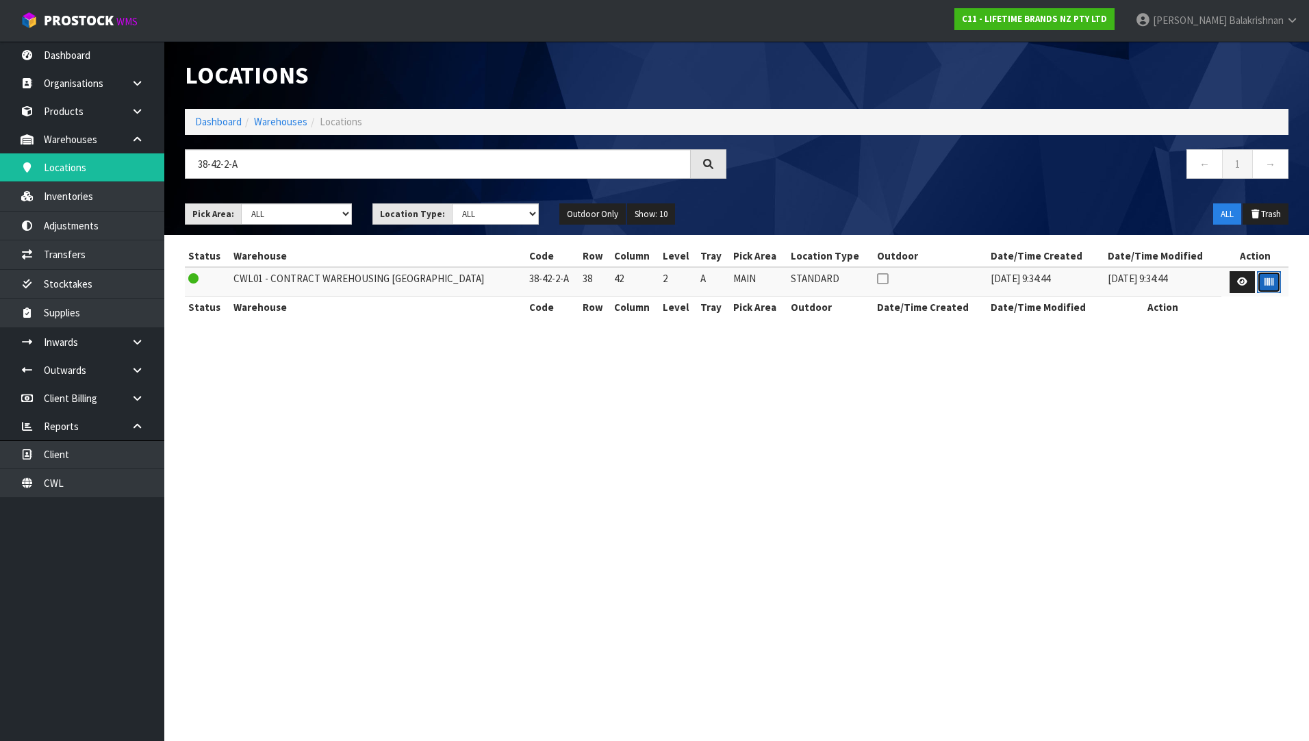
click at [1265, 285] on icon "button" at bounding box center [1269, 281] width 9 height 9
click at [228, 165] on input "38-42-2-A" at bounding box center [438, 163] width 506 height 29
type input "38-42-3-A"
click at [1259, 281] on button "button" at bounding box center [1269, 282] width 24 height 22
click at [283, 161] on input "38-42-3-A" at bounding box center [438, 163] width 506 height 29
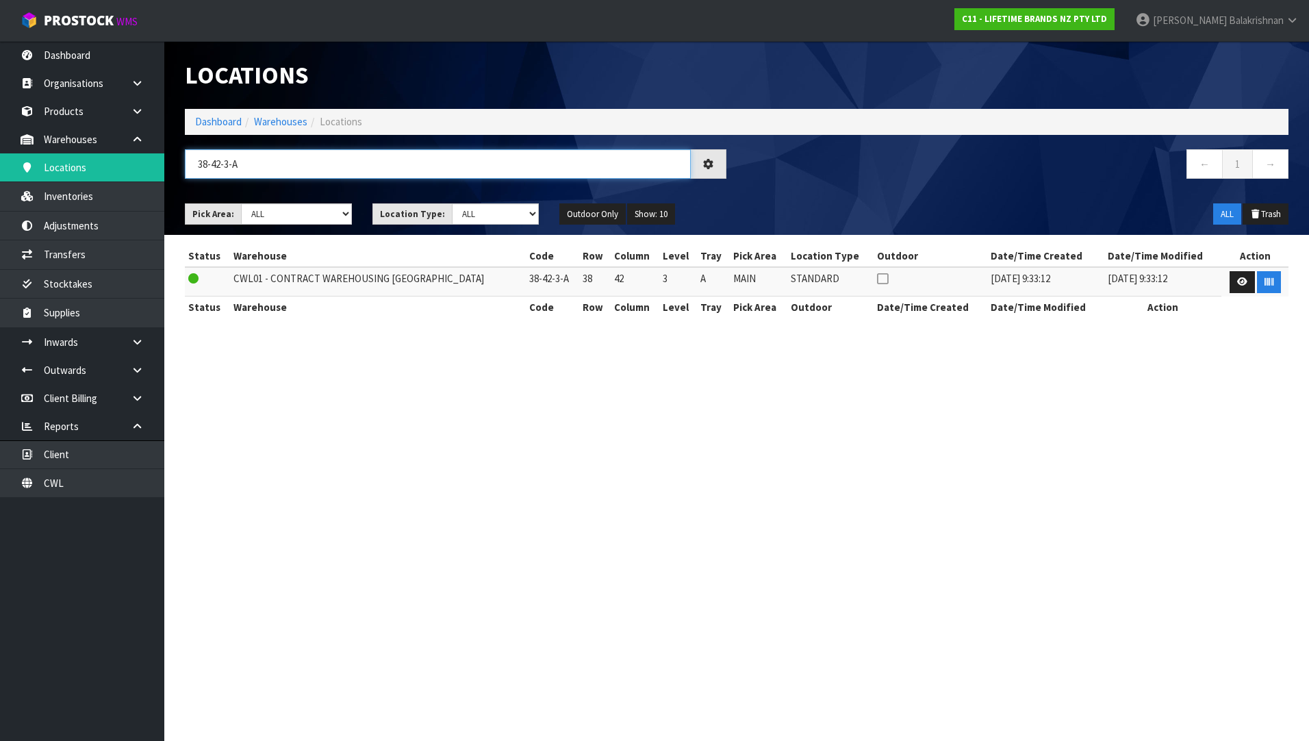
click at [289, 164] on input "38-42-3-A" at bounding box center [438, 163] width 506 height 29
click at [248, 166] on input "38-42-3-A" at bounding box center [438, 163] width 506 height 29
drag, startPoint x: 396, startPoint y: 386, endPoint x: 345, endPoint y: 334, distance: 72.6
